Goal: Task Accomplishment & Management: Manage account settings

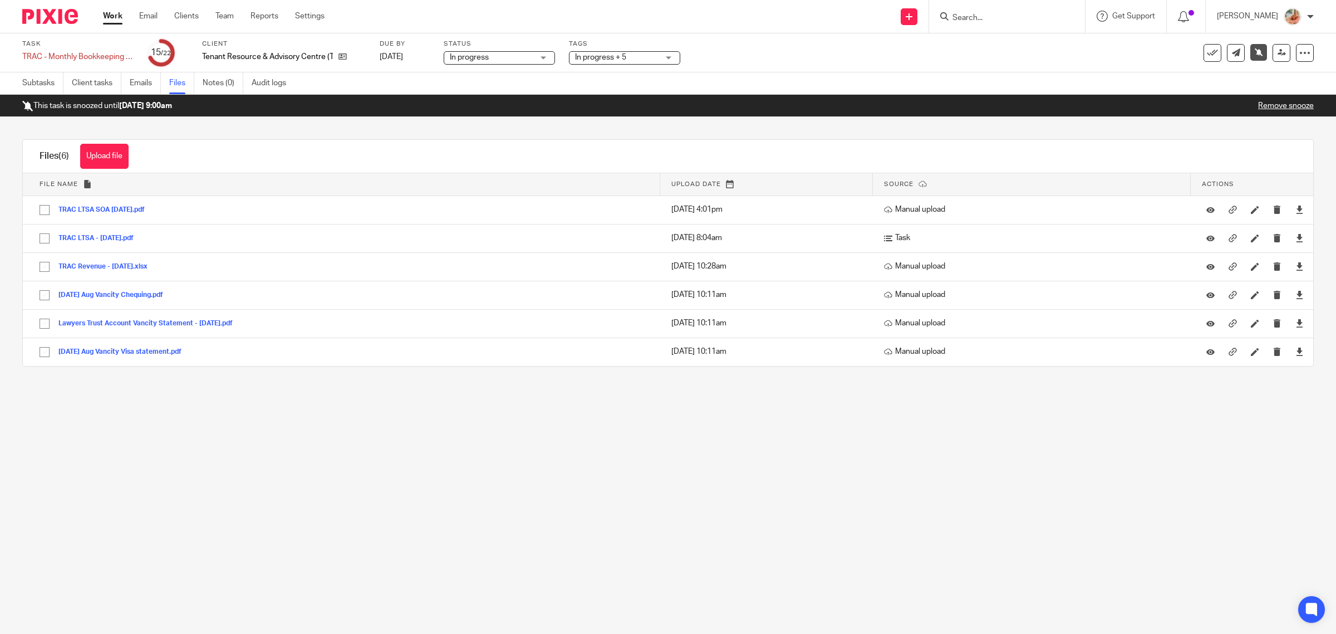
click at [1069, 103] on link "Remove snooze" at bounding box center [1287, 106] width 56 height 8
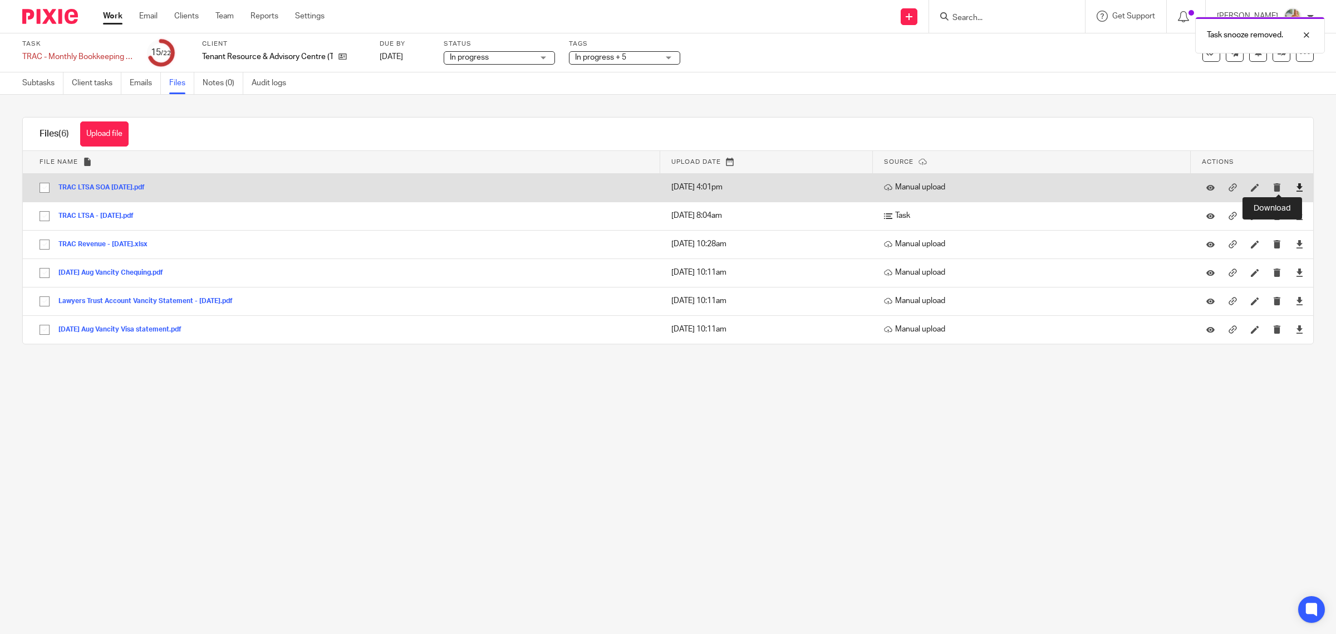
click at [1296, 189] on icon at bounding box center [1300, 187] width 8 height 8
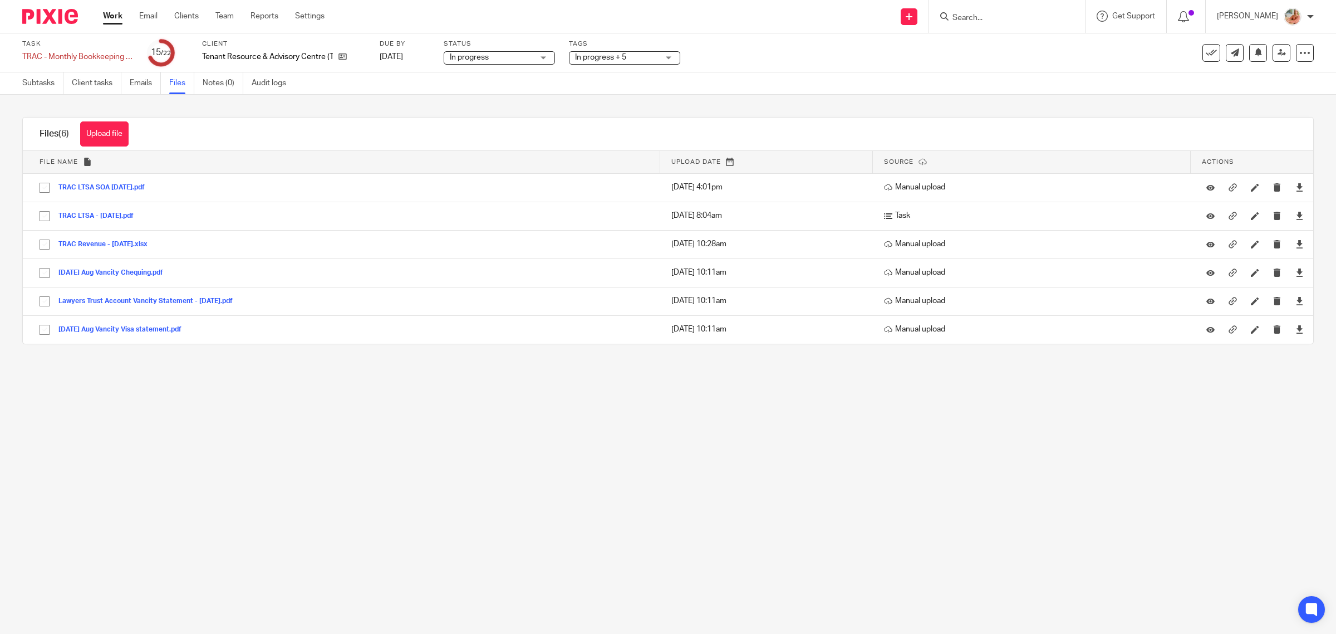
click at [109, 17] on link "Work" at bounding box center [112, 16] width 19 height 11
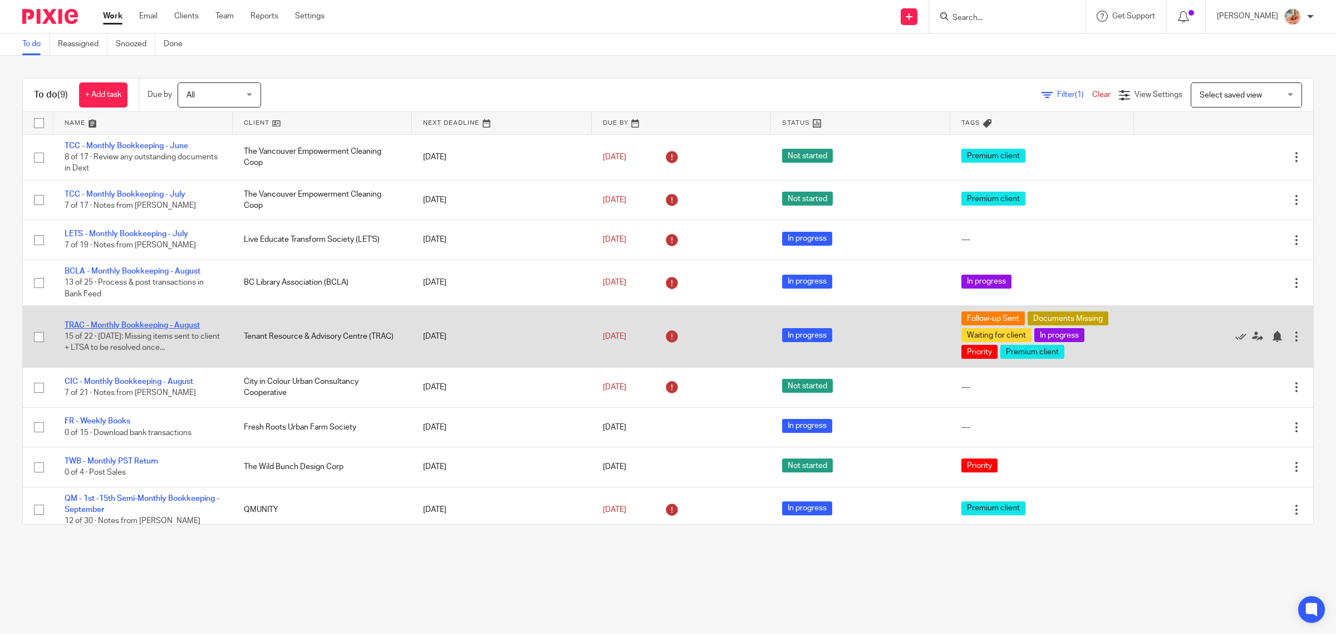
click at [131, 324] on link "TRAC - Monthly Bookkeeping - August" at bounding box center [132, 325] width 135 height 8
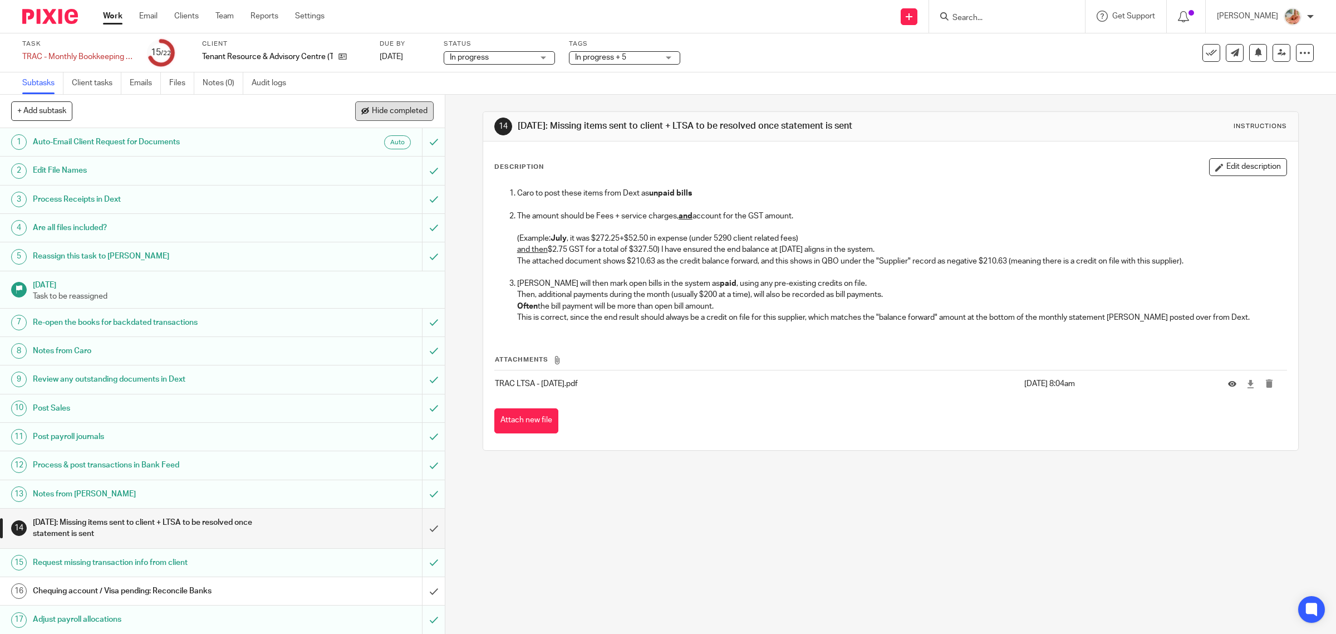
click at [396, 112] on span "Hide completed" at bounding box center [400, 111] width 56 height 9
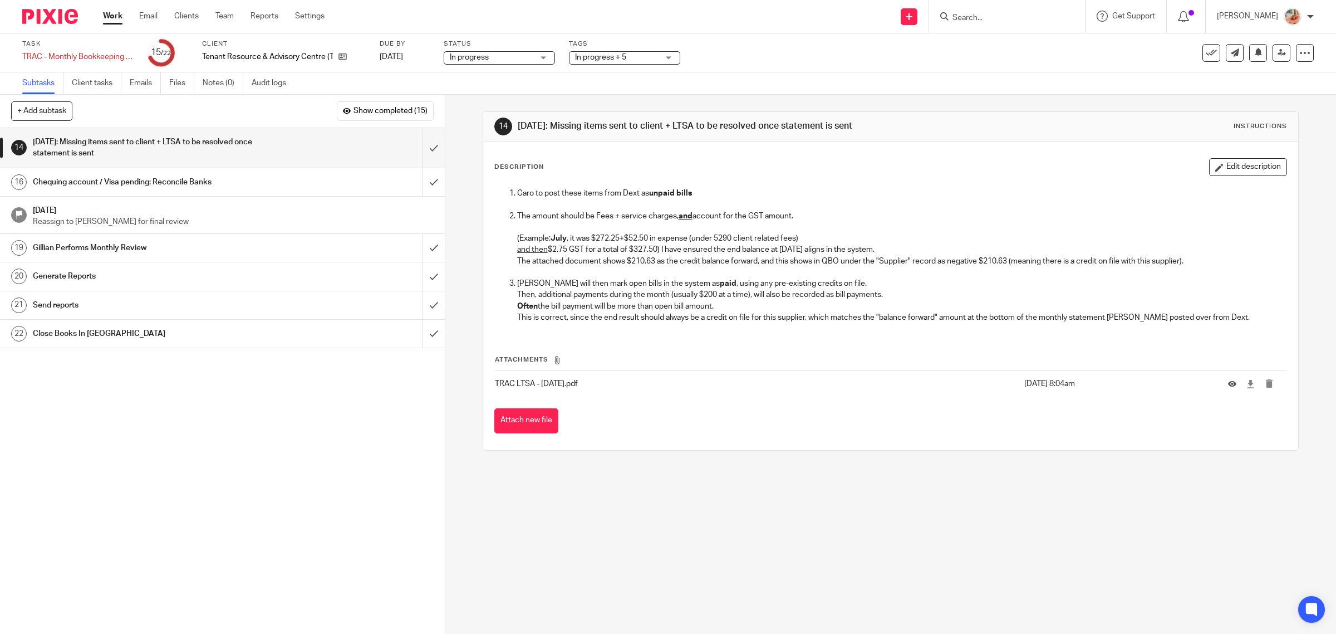
drag, startPoint x: 1223, startPoint y: 173, endPoint x: 981, endPoint y: 177, distance: 241.7
click at [1223, 172] on button "Edit description" at bounding box center [1249, 167] width 78 height 18
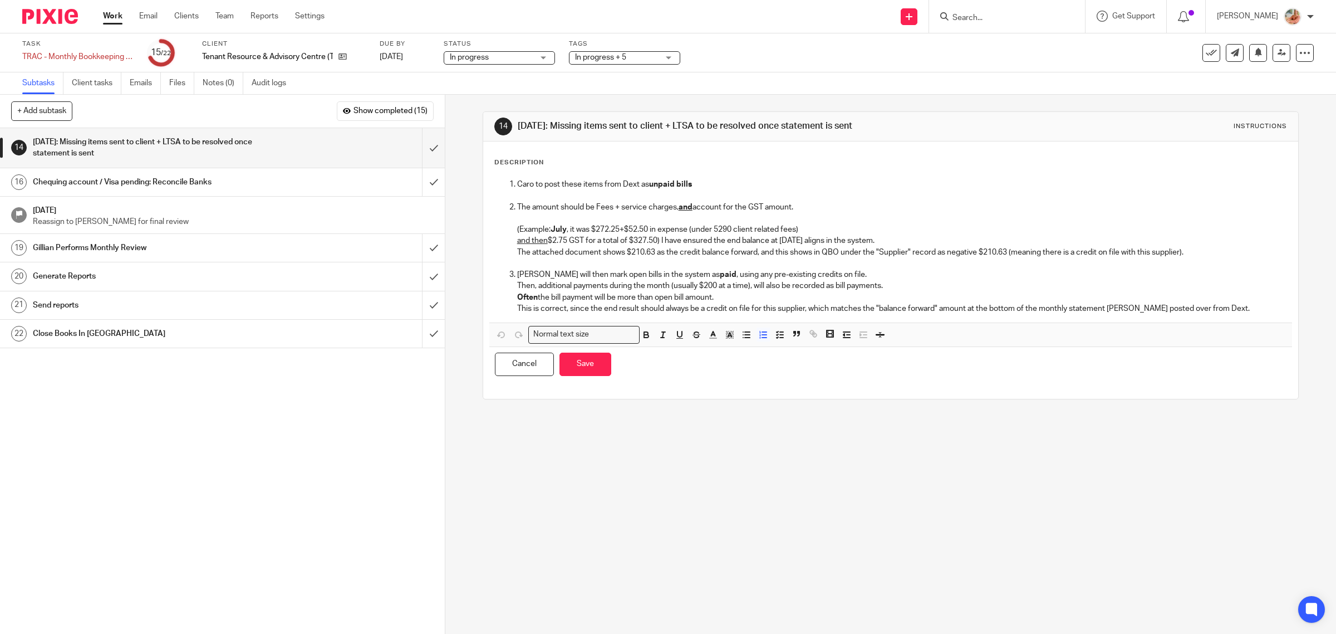
click at [517, 181] on li "Caro to post these items from Dext as unpaid bills" at bounding box center [902, 190] width 770 height 23
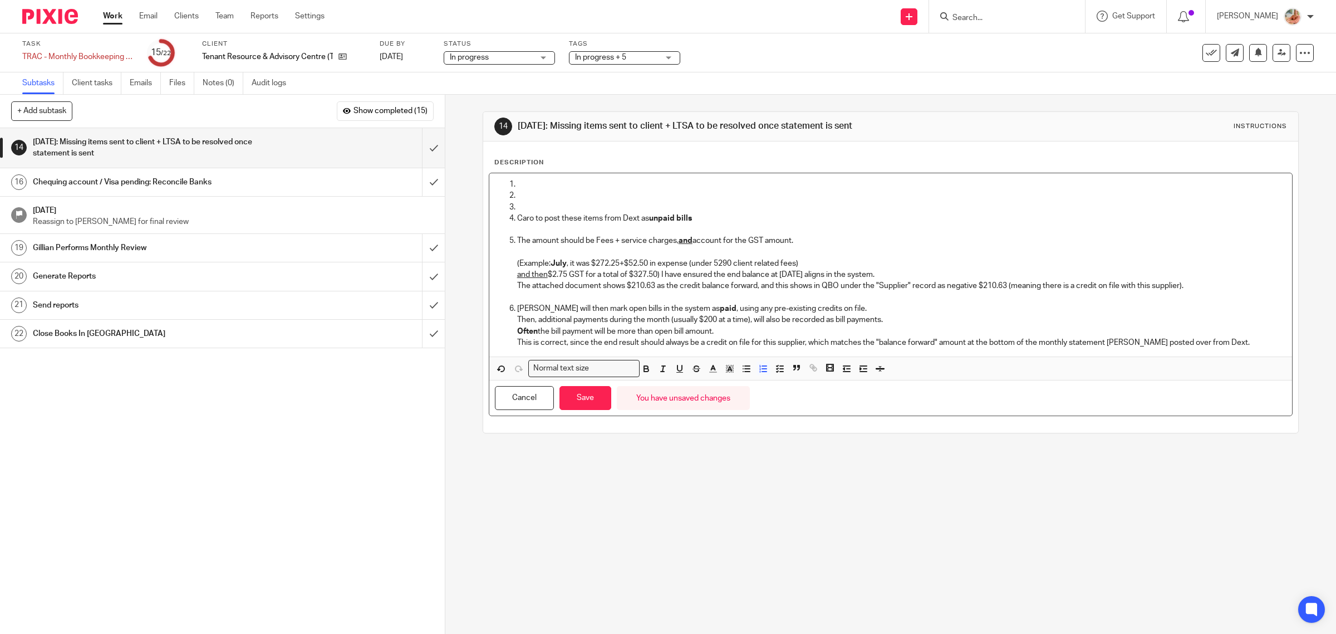
click at [532, 193] on p at bounding box center [902, 195] width 770 height 11
click at [523, 202] on p at bounding box center [902, 207] width 770 height 11
click at [523, 177] on div "Caro to post these items from Dext as unpaid bills The amount should be Fees + …" at bounding box center [891, 264] width 804 height 183
click at [524, 189] on p at bounding box center [891, 184] width 792 height 11
click at [524, 197] on p at bounding box center [902, 195] width 770 height 11
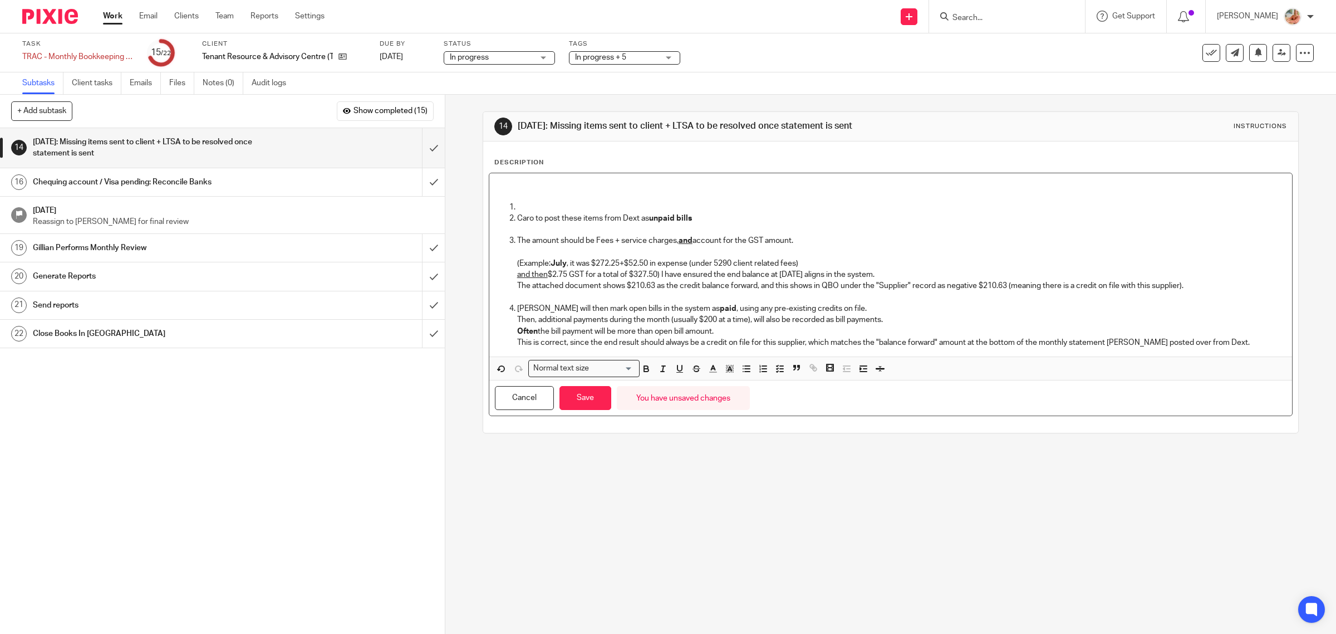
click at [523, 183] on p at bounding box center [891, 184] width 792 height 11
click at [522, 206] on p at bounding box center [902, 207] width 770 height 11
click at [519, 171] on div "Description Caro to post these items from Dext as unpaid bills The amount shoul…" at bounding box center [892, 287] width 794 height 258
click at [517, 187] on p at bounding box center [891, 184] width 792 height 11
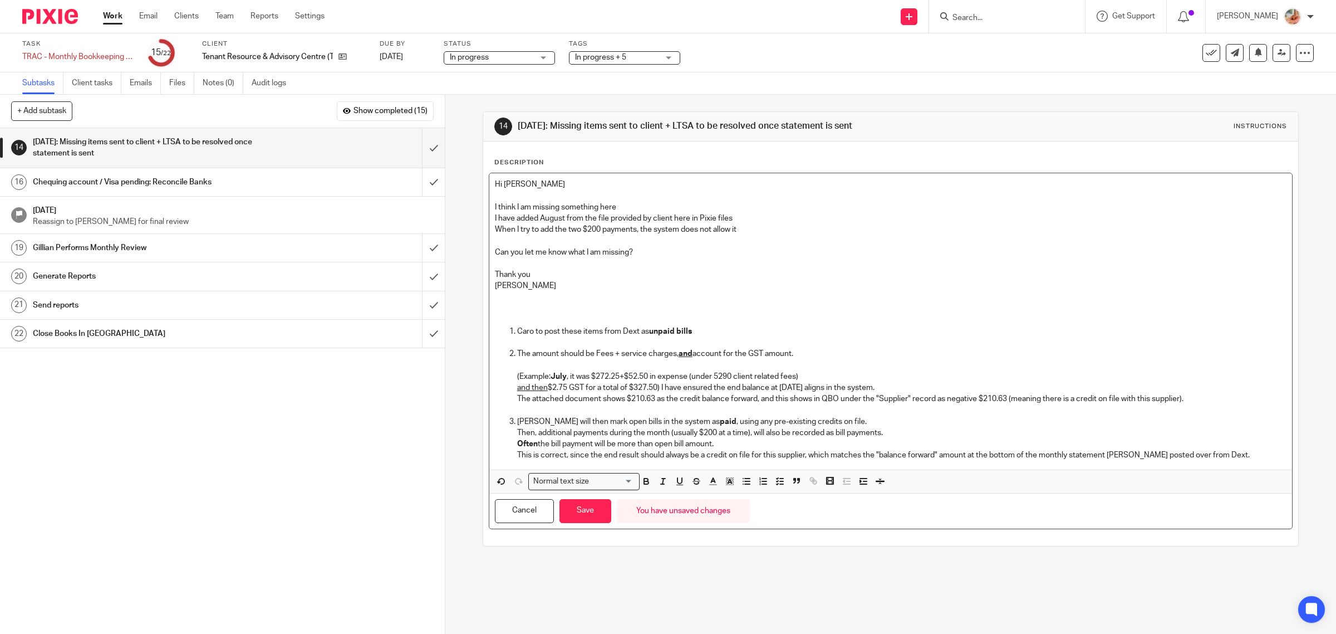
click at [625, 252] on p "Can you let me know what I am missing?" at bounding box center [891, 252] width 792 height 11
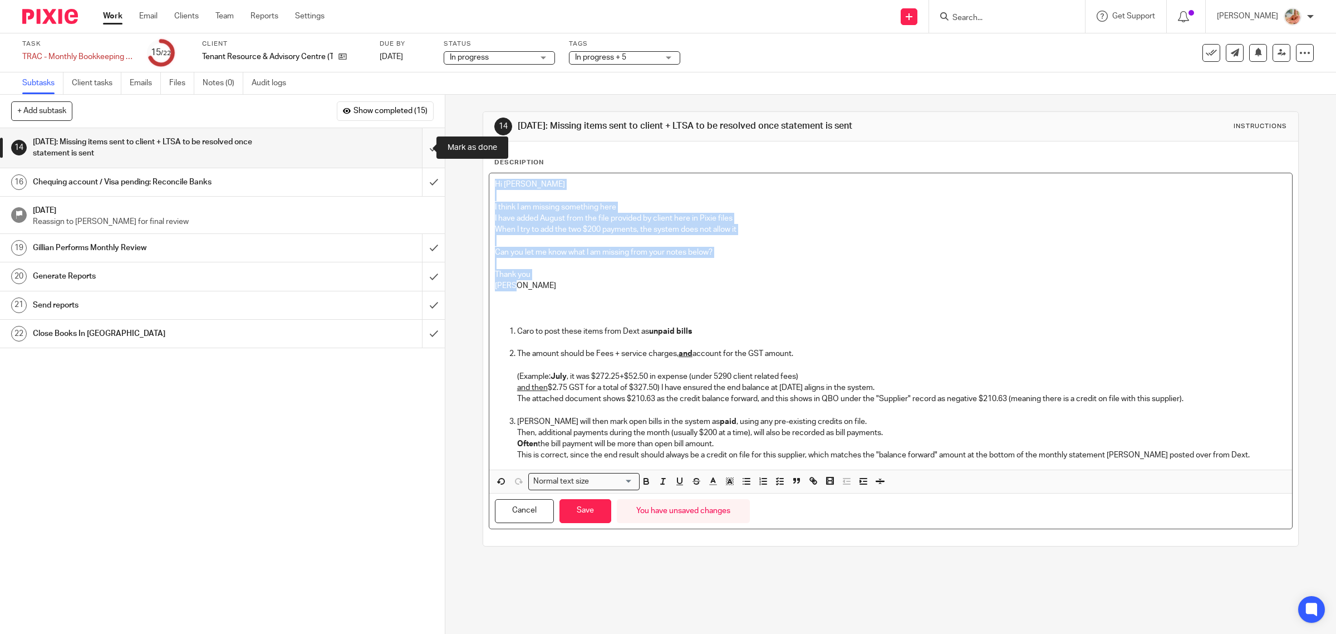
drag, startPoint x: 567, startPoint y: 292, endPoint x: 428, endPoint y: 160, distance: 191.8
click at [428, 160] on div "+ Add subtask Show completed (15) Cancel + Add 1 Auto-Email Client Request for …" at bounding box center [668, 364] width 1336 height 539
click at [730, 481] on icon "button" at bounding box center [730, 481] width 10 height 10
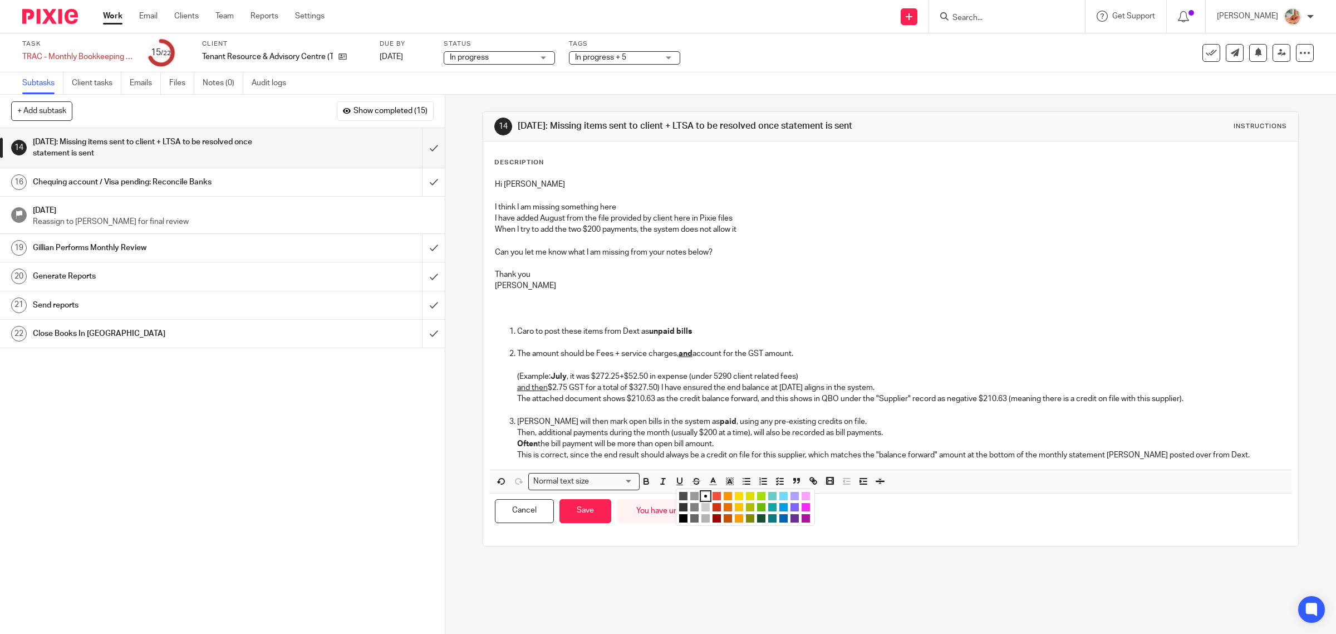
click at [802, 497] on li "color:#FDA1FF" at bounding box center [806, 496] width 8 height 8
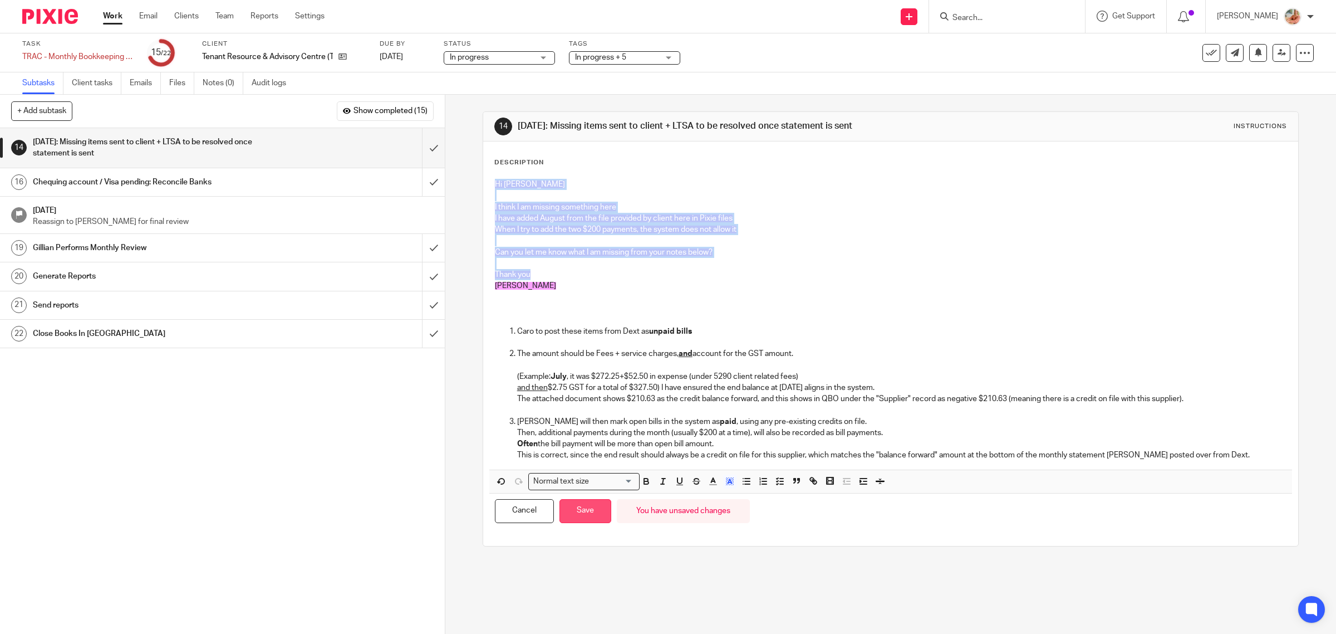
click at [569, 517] on button "Save" at bounding box center [586, 511] width 52 height 24
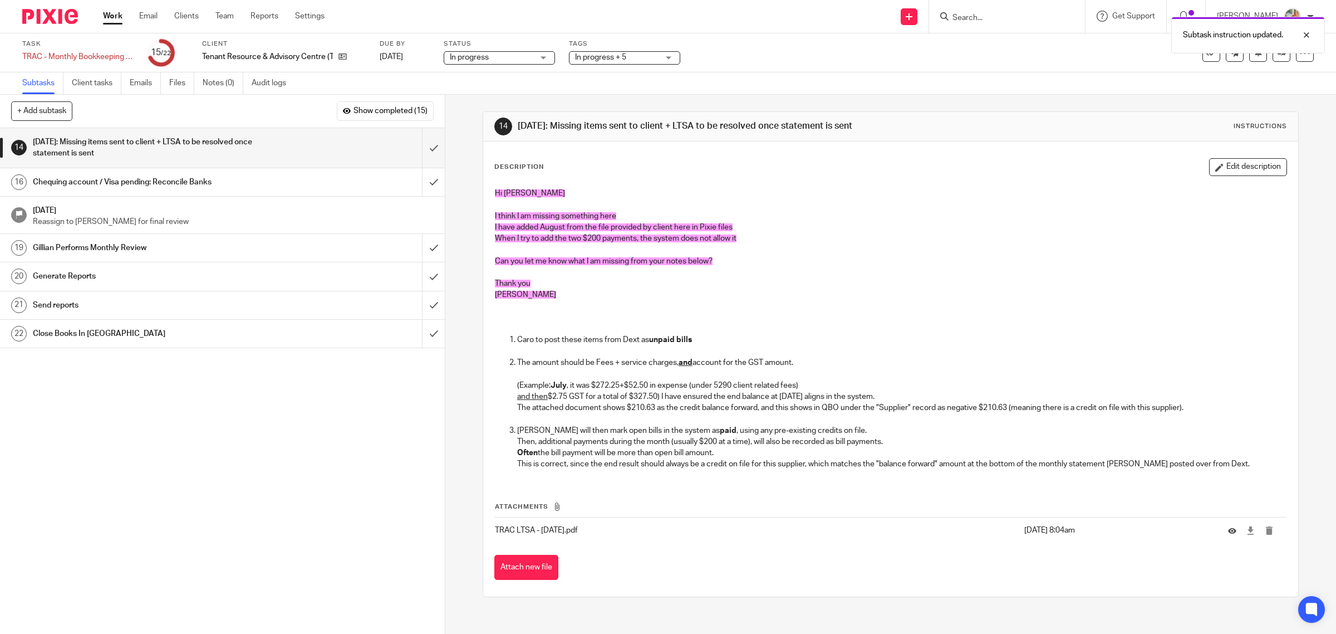
click at [636, 355] on p at bounding box center [902, 351] width 770 height 11
click at [1228, 161] on button "Edit description" at bounding box center [1249, 167] width 78 height 18
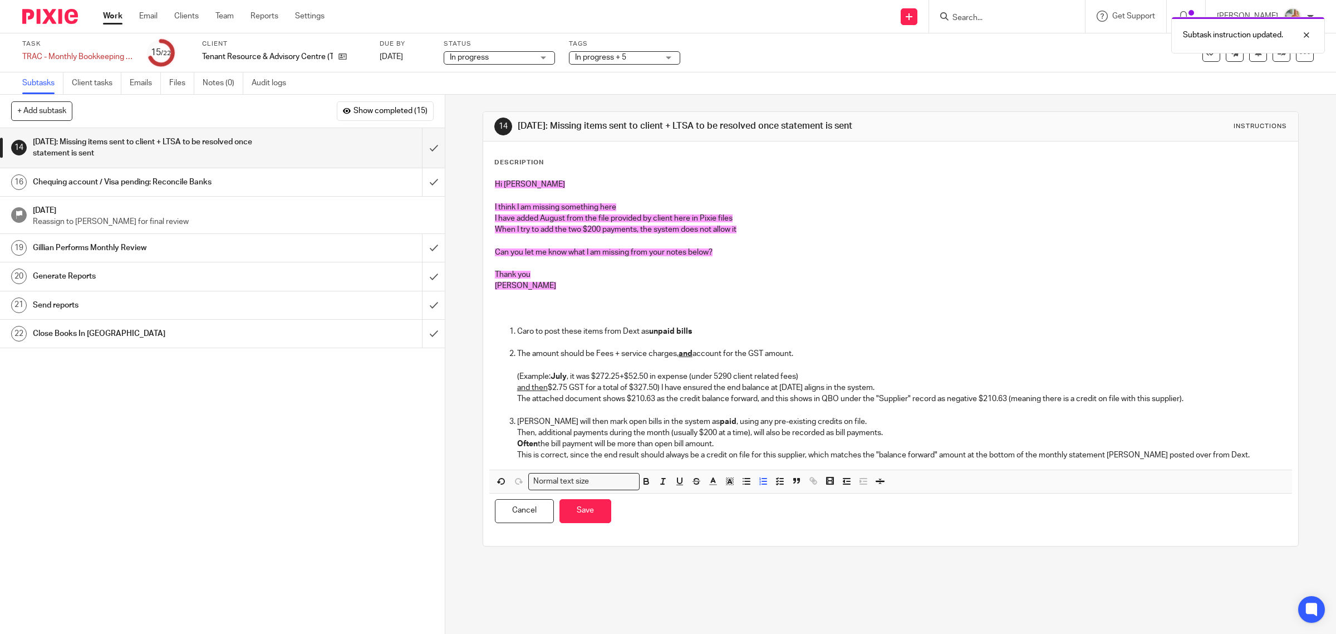
click at [1232, 155] on div "Description Hi Gillian I think I am missing something here I have added August …" at bounding box center [891, 343] width 816 height 404
click at [564, 223] on p "I have added August from the file provided by client here in Pixie files" at bounding box center [891, 218] width 792 height 11
click at [635, 229] on span "When I try to add the two $200 payments, the system does not allow it" at bounding box center [616, 230] width 242 height 8
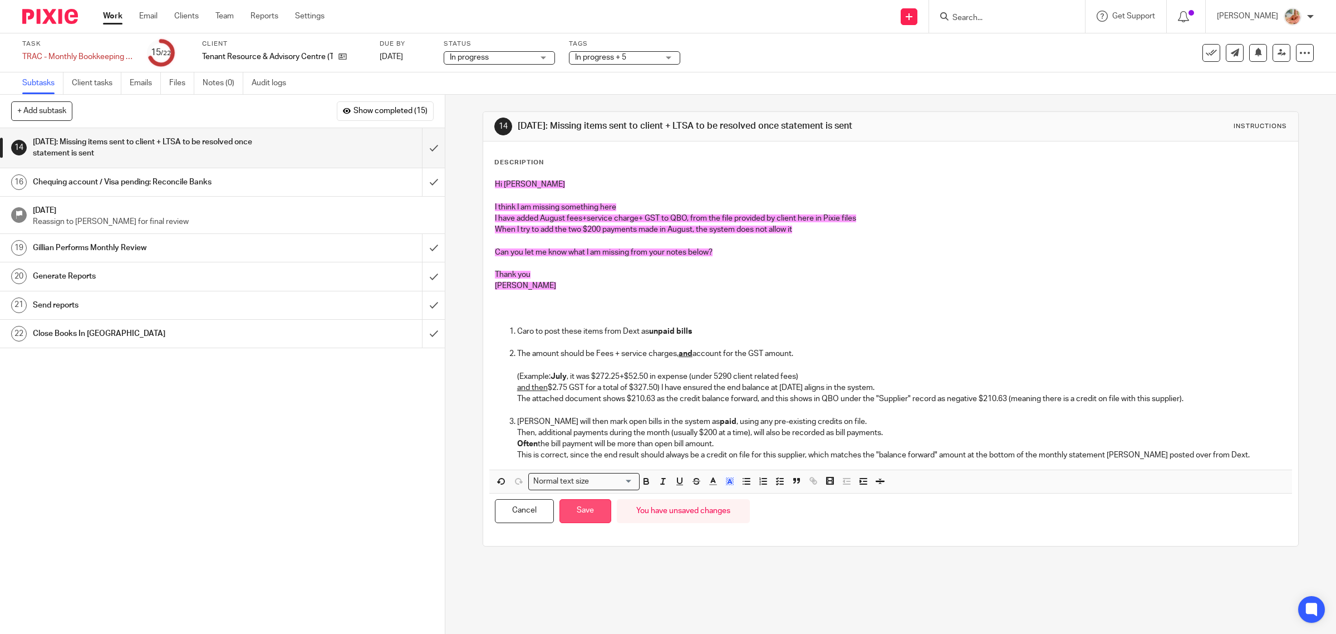
click at [591, 514] on button "Save" at bounding box center [586, 511] width 52 height 24
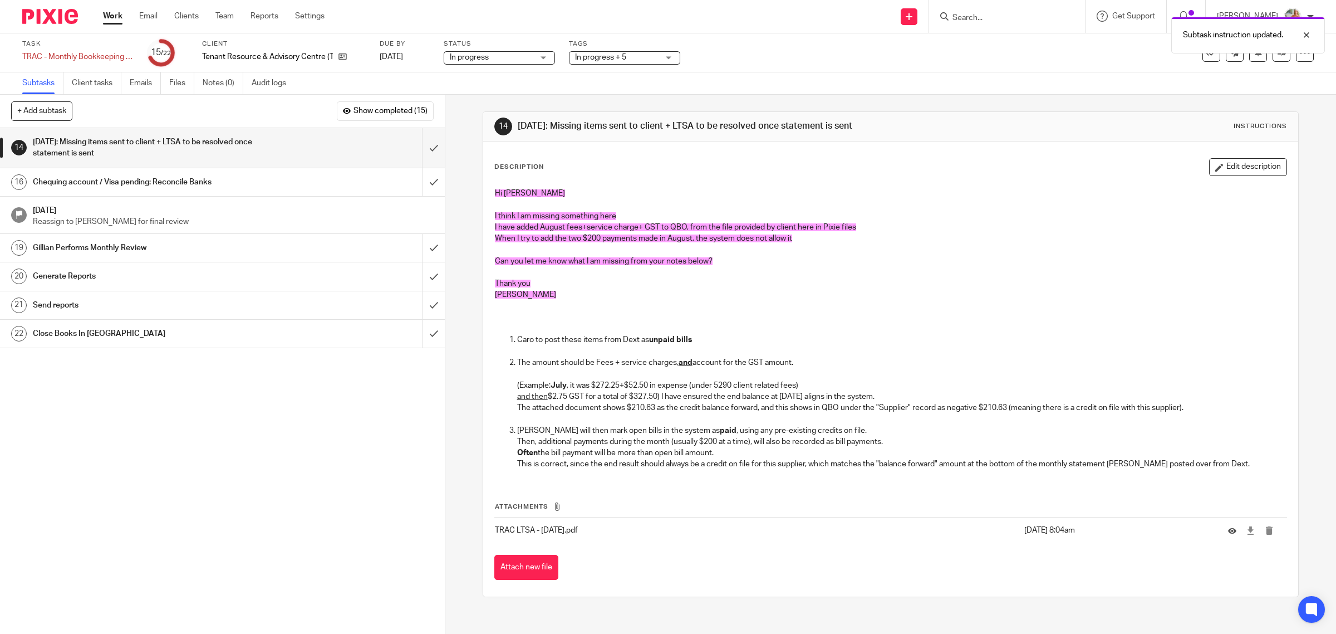
click at [643, 57] on span "In progress + 5" at bounding box center [617, 58] width 84 height 12
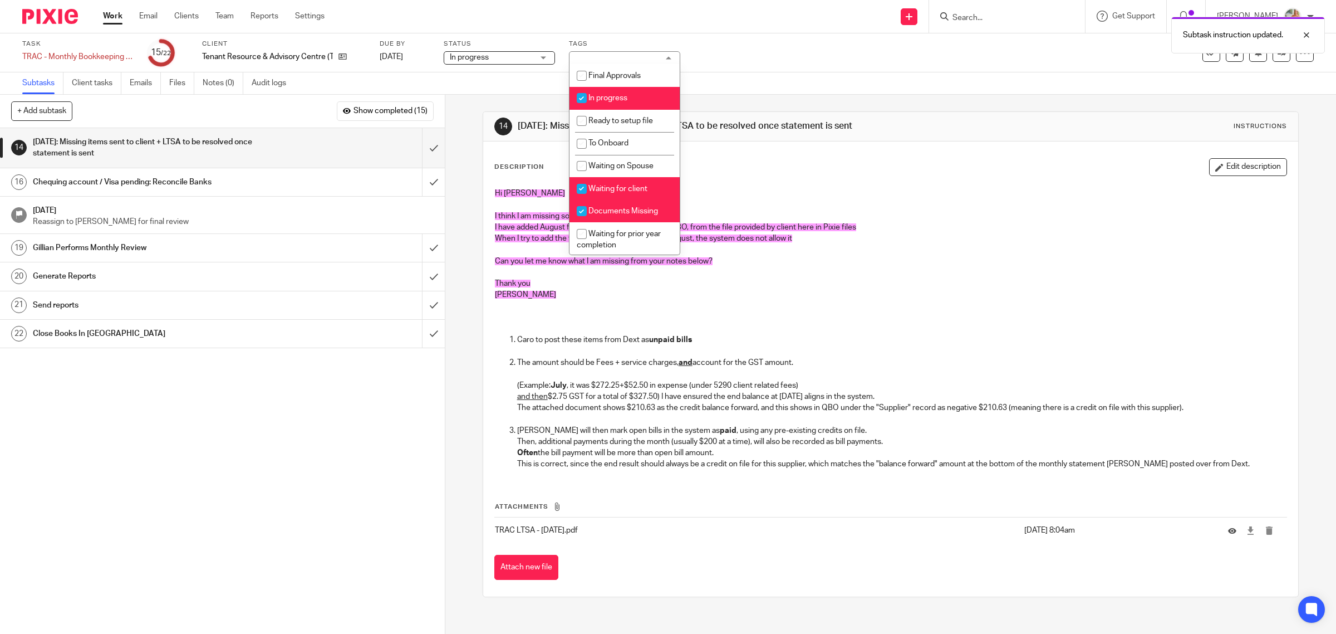
click at [609, 189] on span "Waiting for client" at bounding box center [618, 189] width 59 height 8
checkbox input "false"
click at [605, 207] on span "Documents Missing" at bounding box center [624, 211] width 70 height 8
checkbox input "false"
click at [493, 67] on div "Task TRAC - Monthly Bookkeeping - August Save TRAC - Monthly Bookkeeping - Augu…" at bounding box center [668, 52] width 1336 height 39
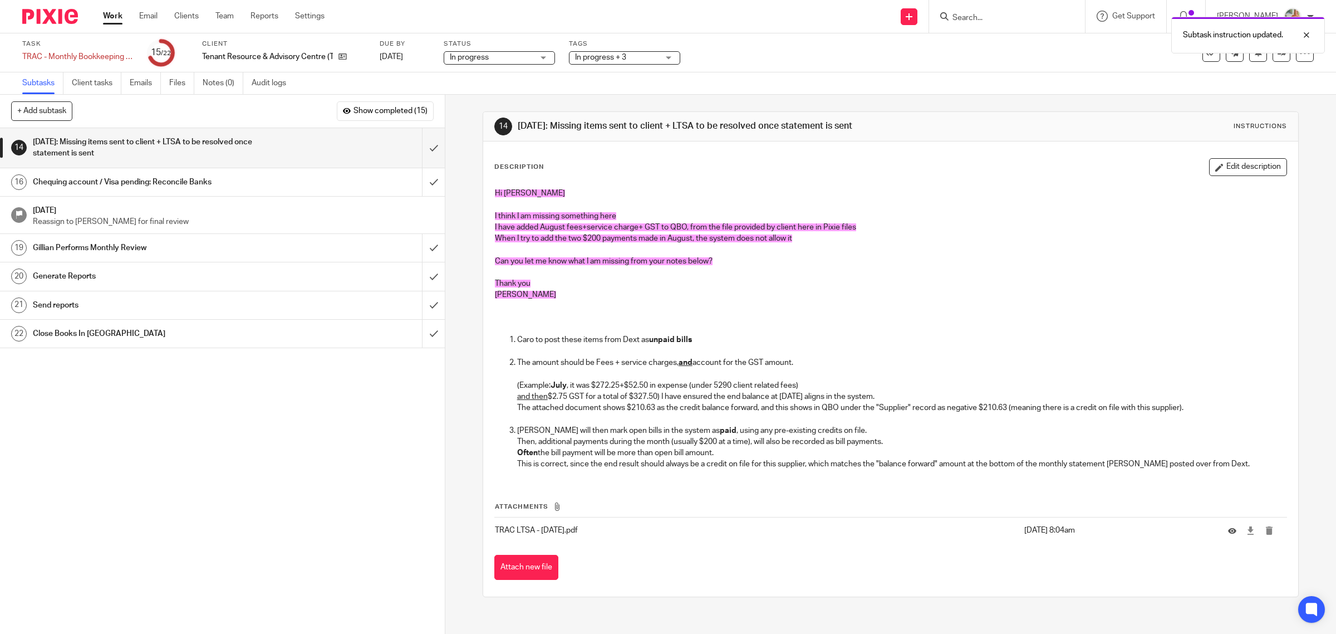
click at [908, 232] on p "I have added August fees+service charge+ GST to QBO, from the file provided by …" at bounding box center [891, 227] width 792 height 11
click at [1221, 170] on button "Edit description" at bounding box center [1249, 167] width 78 height 18
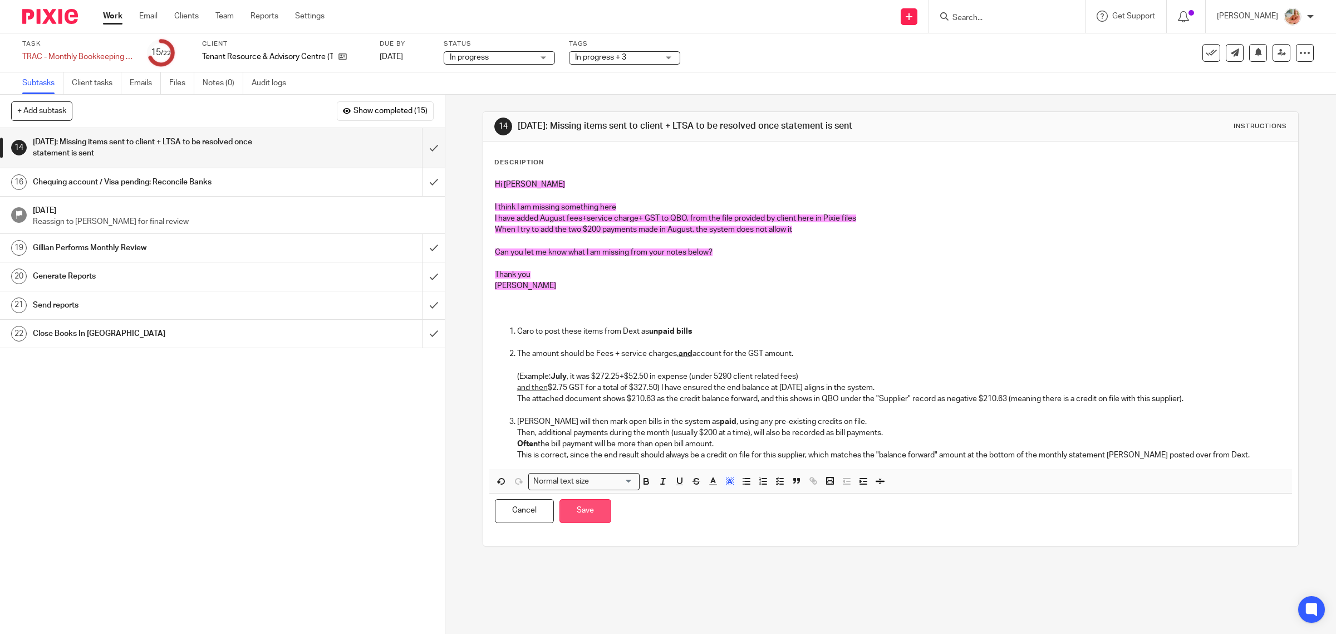
click at [594, 520] on button "Save" at bounding box center [586, 511] width 52 height 24
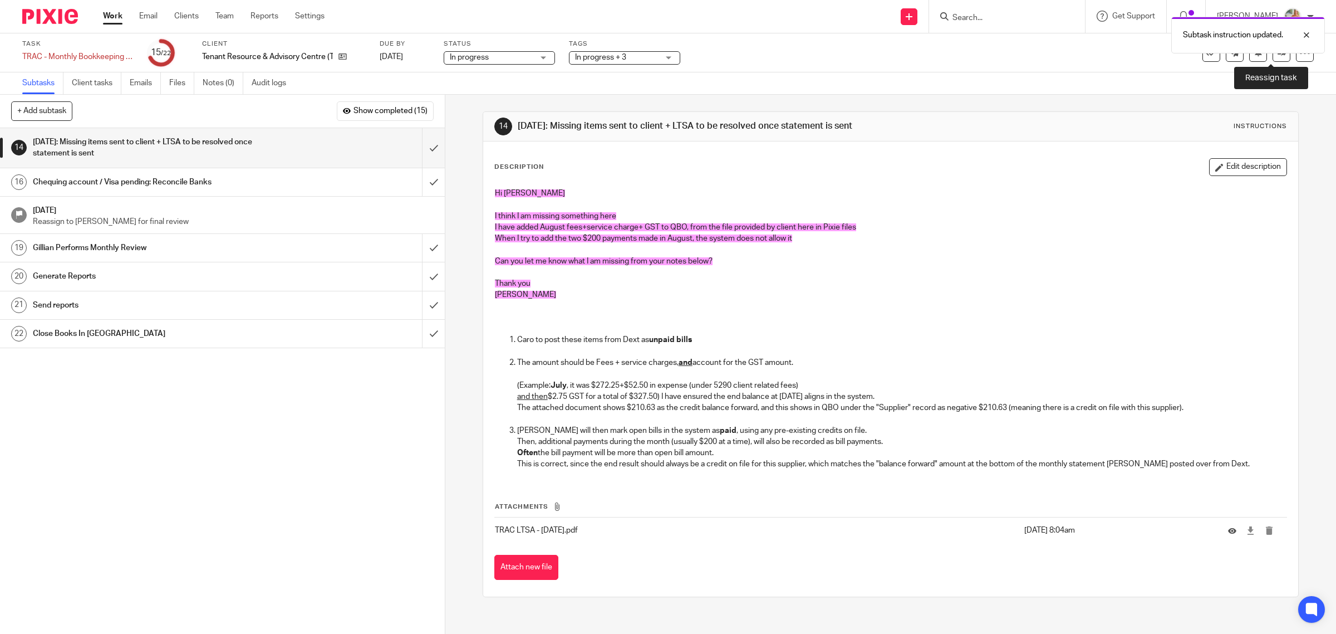
drag, startPoint x: 1274, startPoint y: 61, endPoint x: 1186, endPoint y: 99, distance: 95.3
click at [1274, 61] on link at bounding box center [1282, 53] width 18 height 18
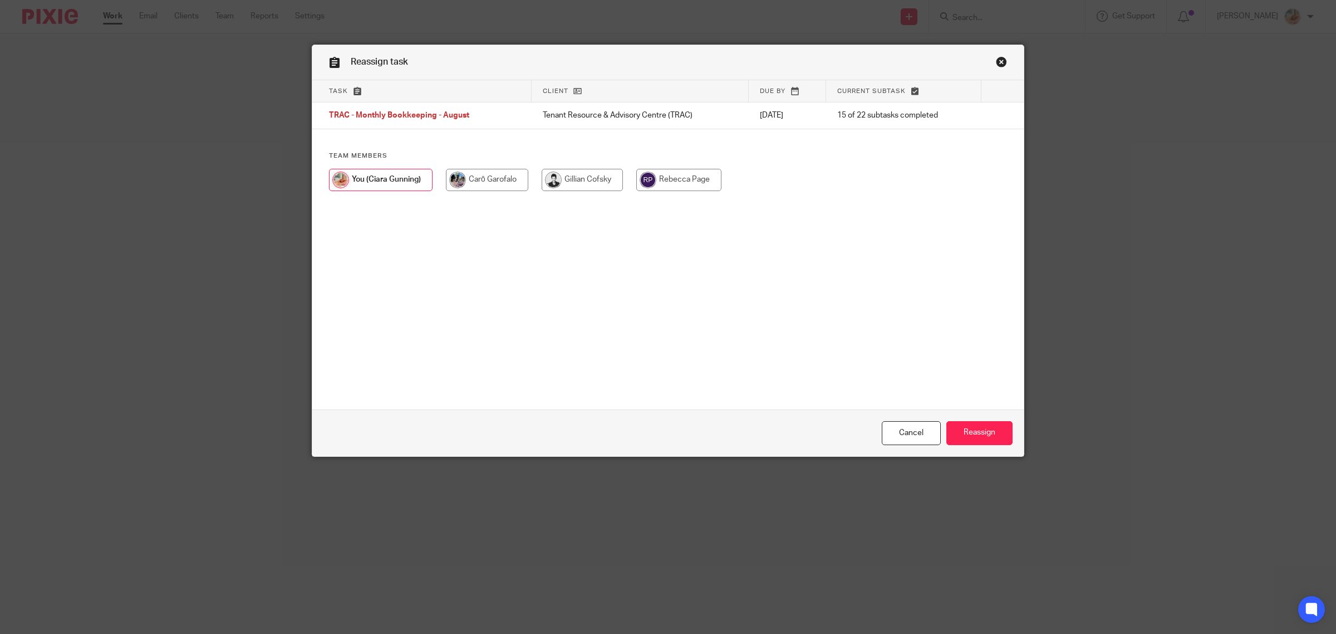
drag, startPoint x: 584, startPoint y: 180, endPoint x: 618, endPoint y: 204, distance: 42.0
click at [584, 179] on input "radio" at bounding box center [582, 180] width 81 height 22
radio input "true"
click at [982, 430] on input "Reassign" at bounding box center [980, 433] width 66 height 24
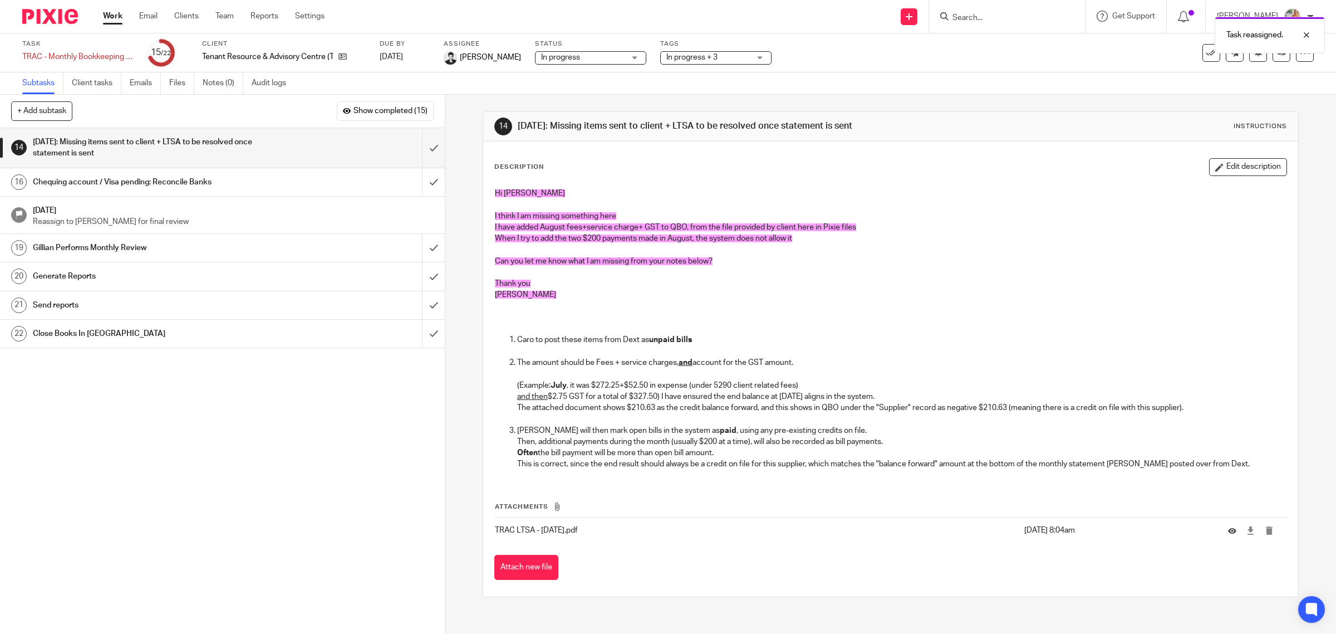
click at [117, 14] on link "Work" at bounding box center [112, 16] width 19 height 11
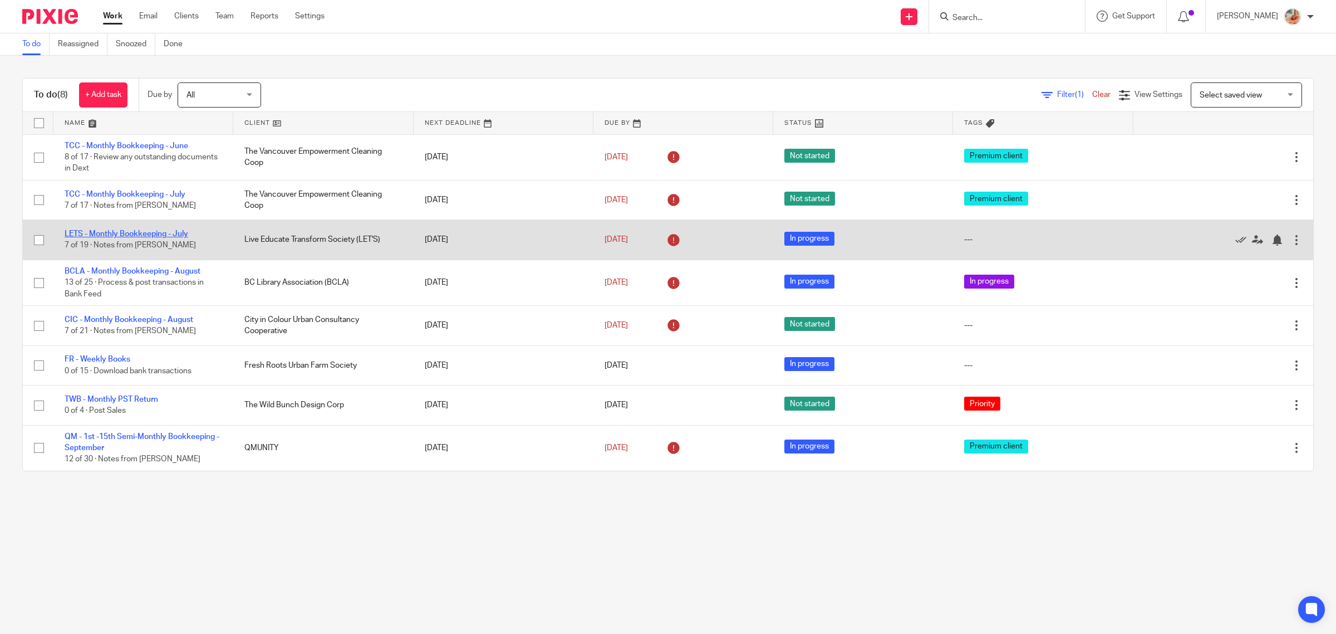
click at [140, 232] on link "LETS - Monthly Bookkeeping - July" at bounding box center [127, 234] width 124 height 8
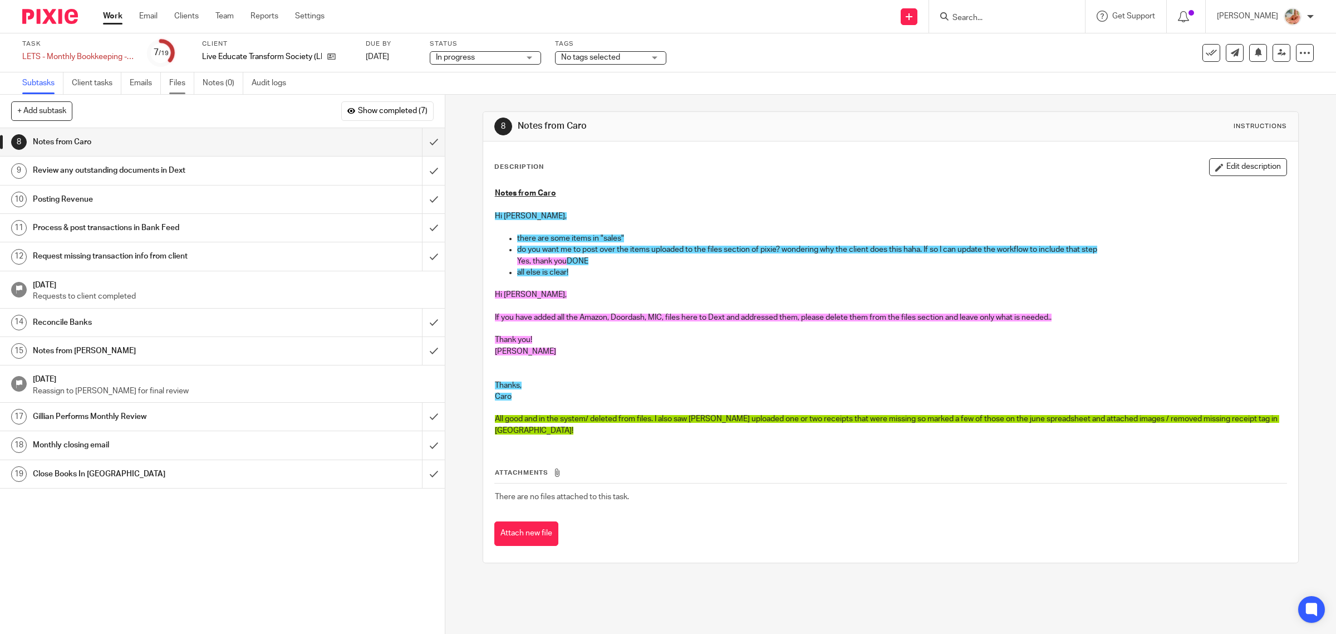
click at [174, 82] on link "Files" at bounding box center [181, 83] width 25 height 22
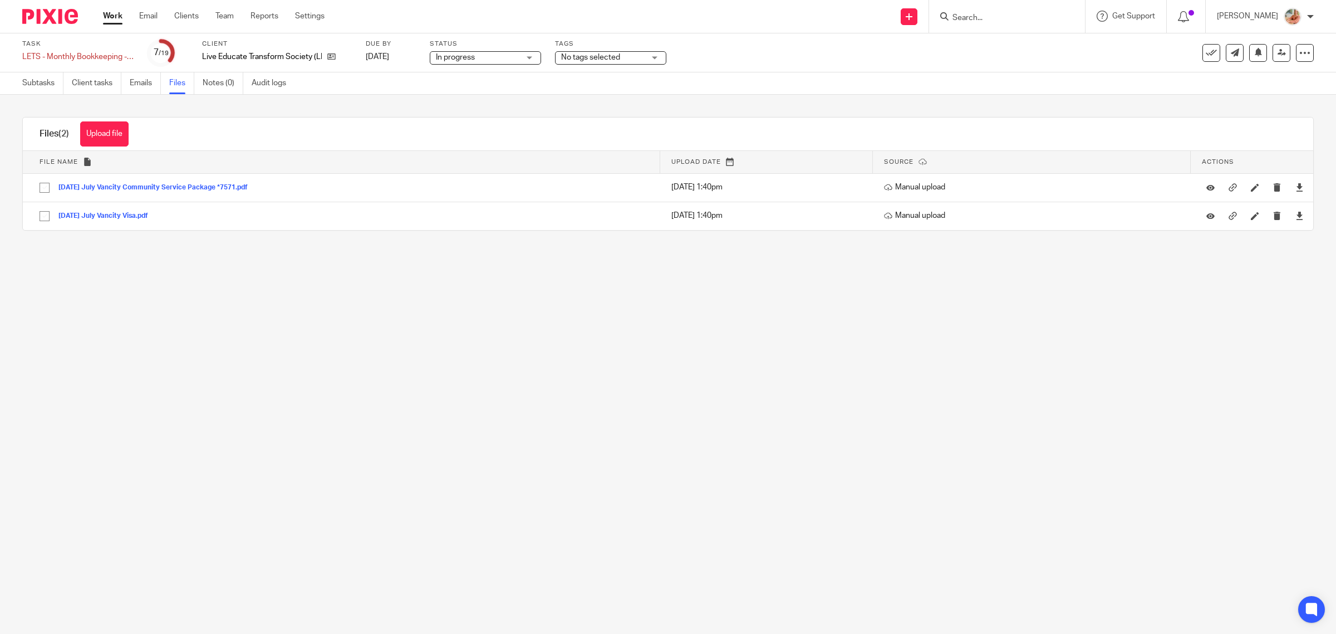
drag, startPoint x: 36, startPoint y: 79, endPoint x: 146, endPoint y: 110, distance: 114.0
click at [36, 79] on link "Subtasks" at bounding box center [42, 83] width 41 height 22
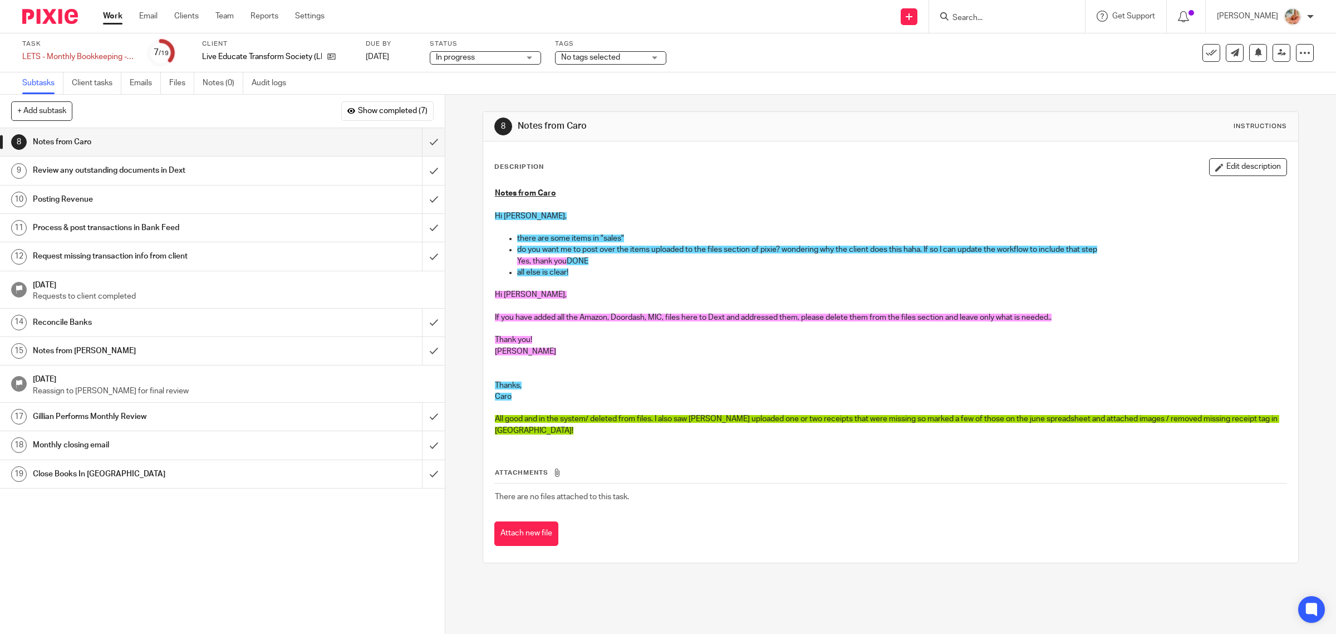
click at [109, 15] on link "Work" at bounding box center [112, 16] width 19 height 11
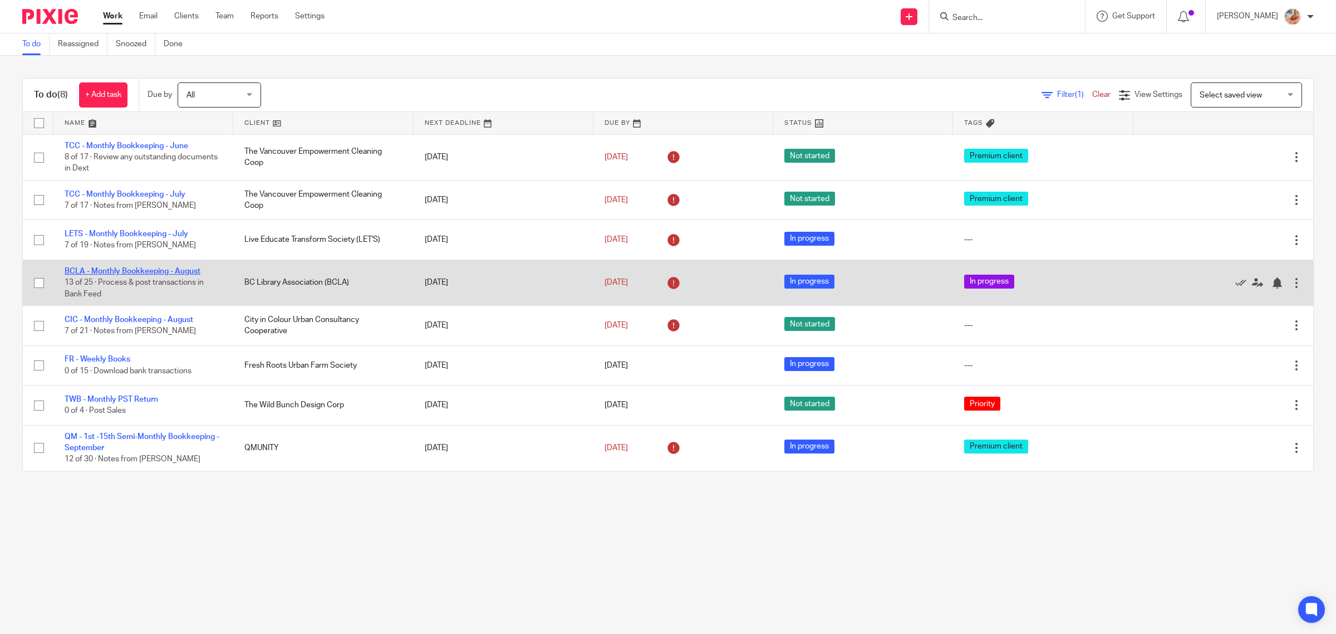
click at [115, 272] on link "BCLA - Monthly Bookkeeping - August" at bounding box center [133, 271] width 136 height 8
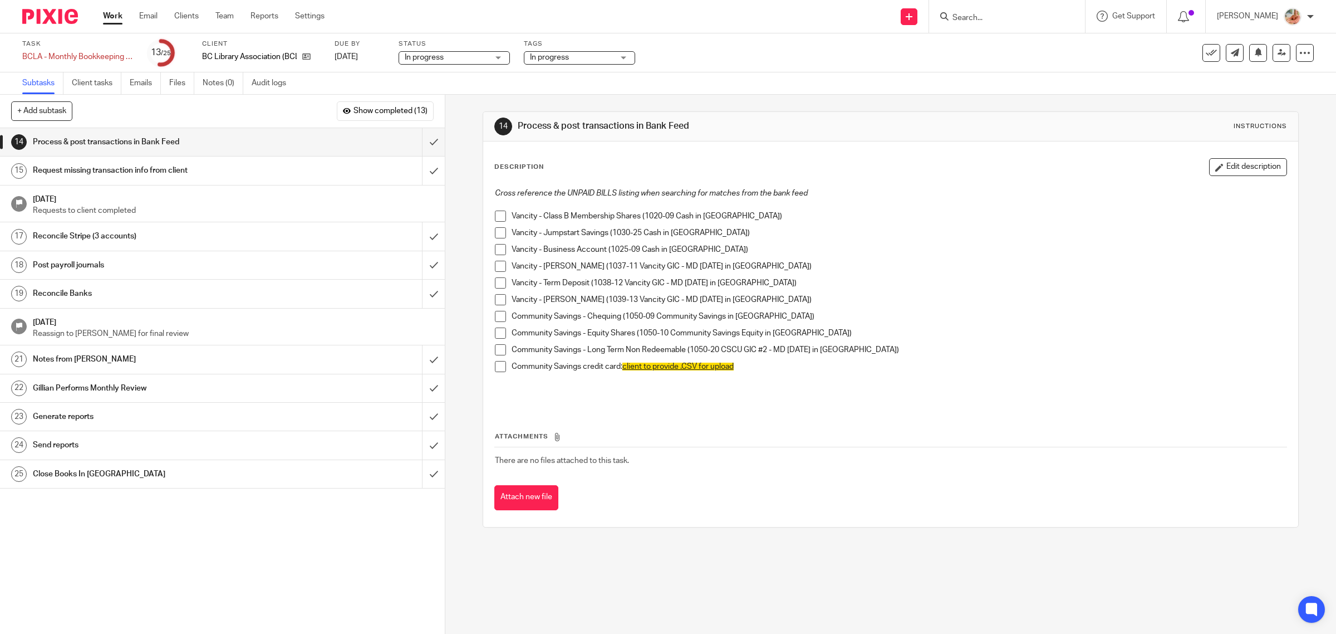
click at [112, 16] on link "Work" at bounding box center [112, 16] width 19 height 11
